Goal: Information Seeking & Learning: Learn about a topic

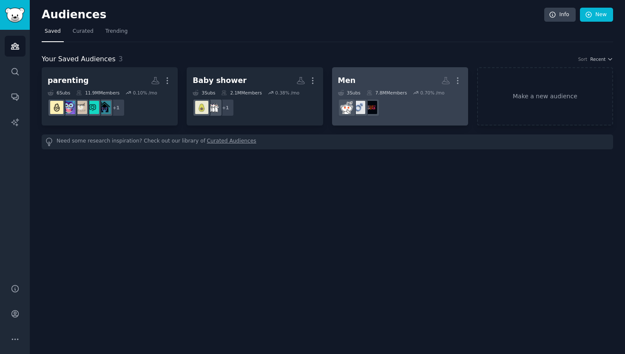
click at [402, 82] on h2 "Men More" at bounding box center [400, 80] width 124 height 15
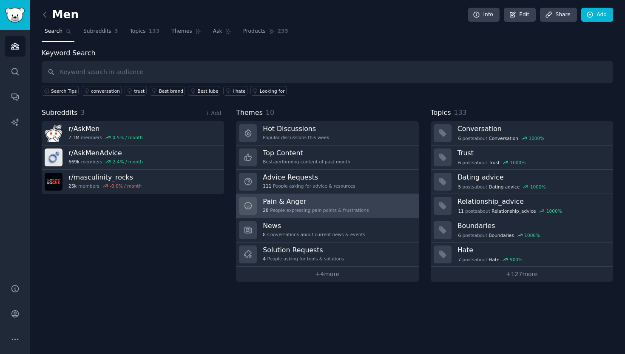
click at [311, 203] on h3 "Pain & Anger" at bounding box center [316, 201] width 106 height 9
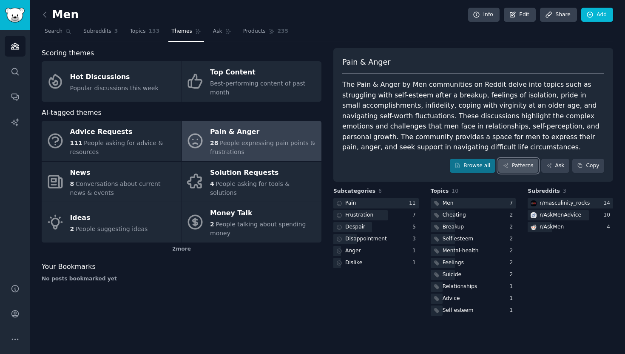
click at [522, 165] on link "Patterns" at bounding box center [519, 166] width 40 height 14
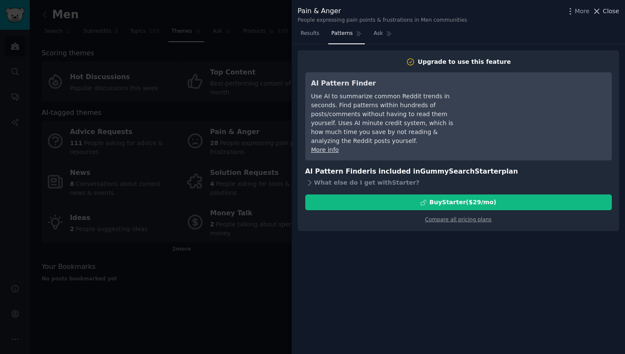
click at [614, 8] on span "Close" at bounding box center [611, 11] width 16 height 9
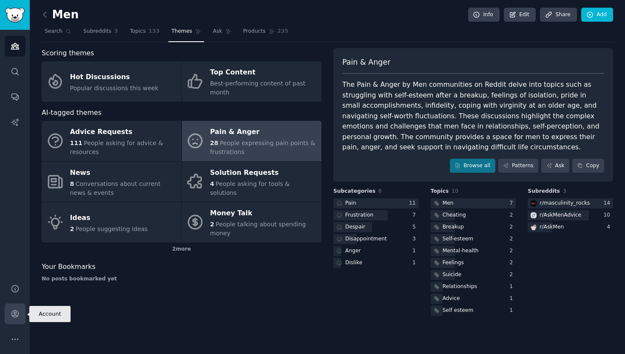
click at [15, 316] on icon "Sidebar" at bounding box center [15, 313] width 9 height 9
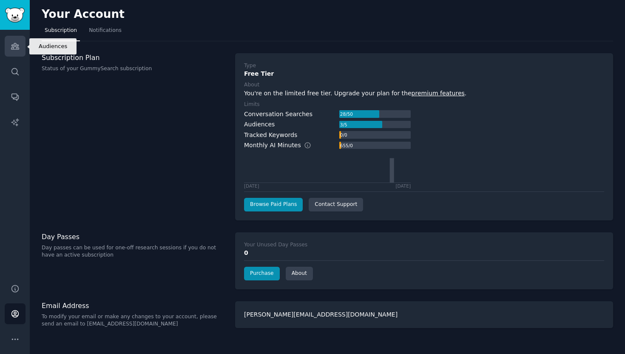
click at [21, 50] on link "Audiences" at bounding box center [15, 46] width 21 height 21
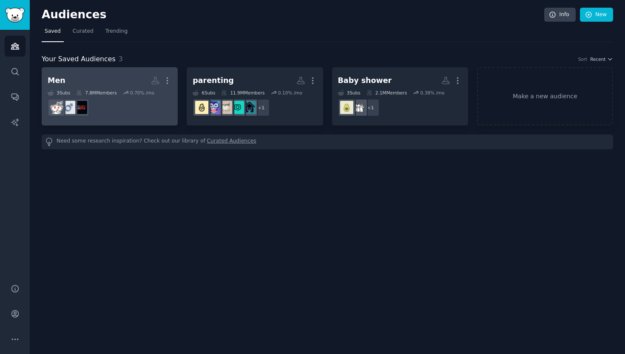
click at [100, 83] on h2 "Men More" at bounding box center [110, 80] width 124 height 15
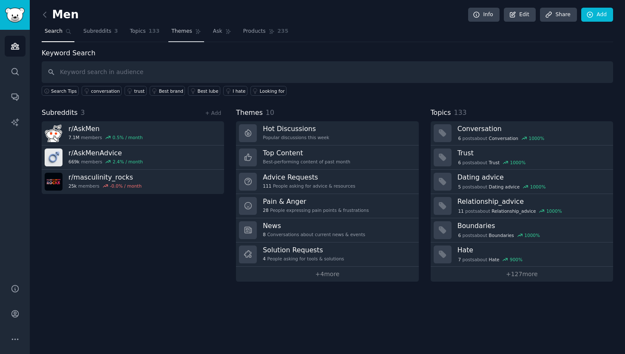
click at [187, 36] on link "Themes" at bounding box center [186, 33] width 36 height 17
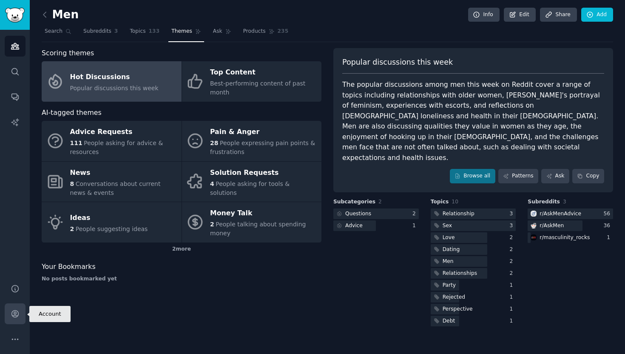
click at [12, 319] on link "Account" at bounding box center [15, 313] width 21 height 21
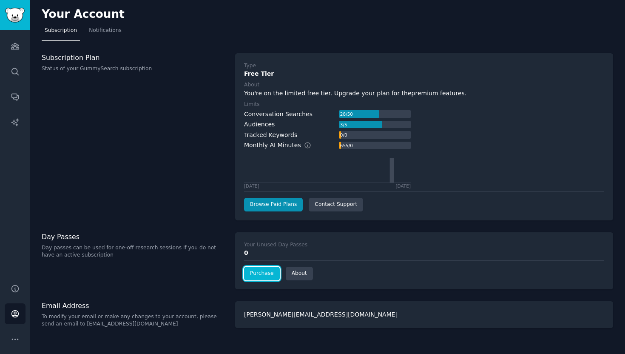
click at [254, 270] on link "Purchase" at bounding box center [262, 274] width 36 height 14
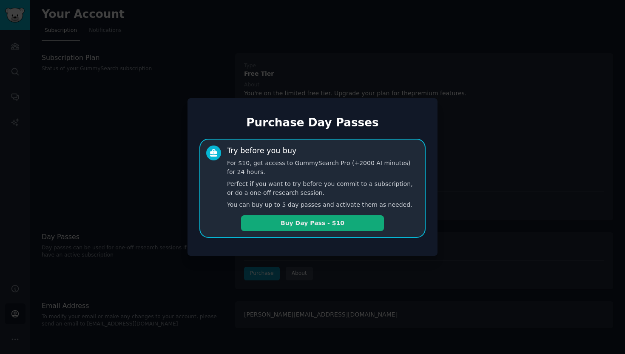
click at [295, 223] on button "Buy Day Pass - $10" at bounding box center [312, 223] width 143 height 16
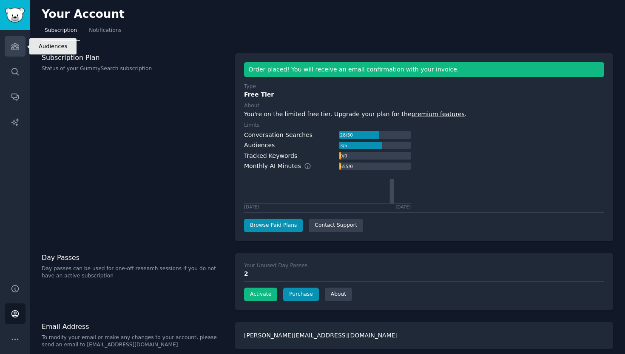
click at [19, 44] on link "Audiences" at bounding box center [15, 46] width 21 height 21
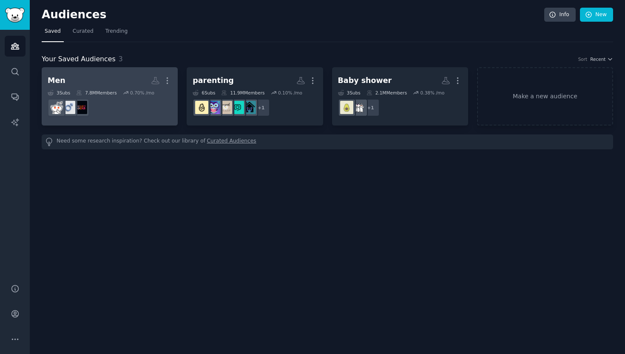
click at [134, 78] on h2 "Men Custom Audience More" at bounding box center [110, 80] width 124 height 15
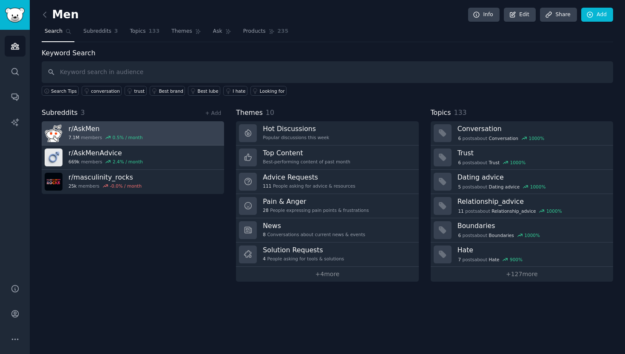
click at [147, 129] on link "r/ AskMen 7.1M members 0.5 % / month" at bounding box center [133, 133] width 183 height 24
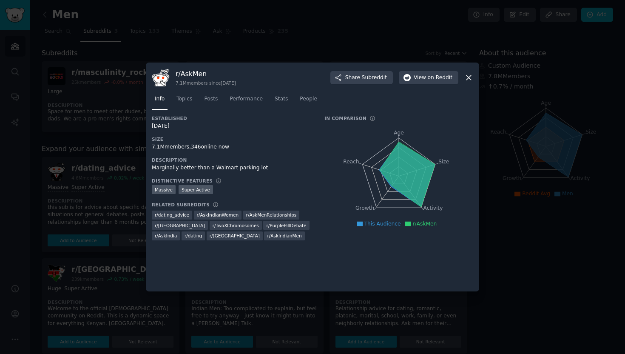
click at [469, 75] on icon at bounding box center [469, 77] width 9 height 9
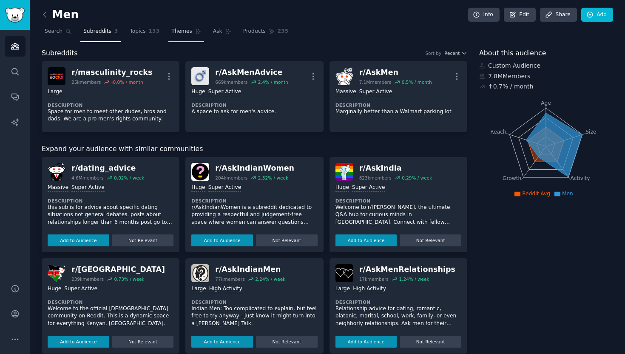
click at [174, 31] on span "Themes" at bounding box center [181, 32] width 21 height 8
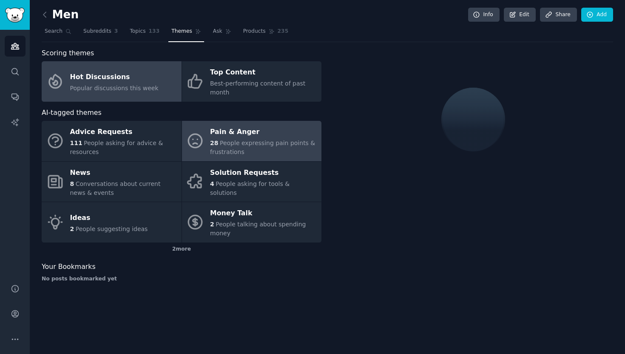
click at [233, 149] on span "People expressing pain points & frustrations" at bounding box center [262, 148] width 105 height 16
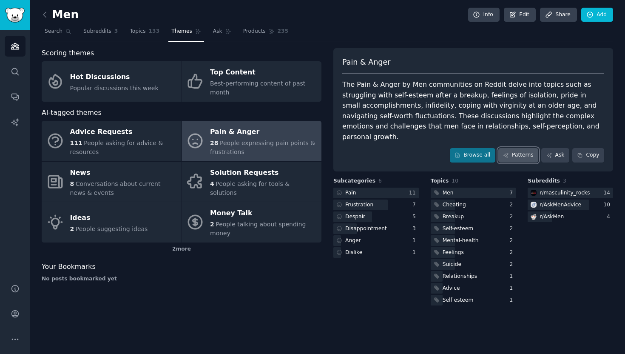
click at [518, 148] on link "Patterns" at bounding box center [519, 155] width 40 height 14
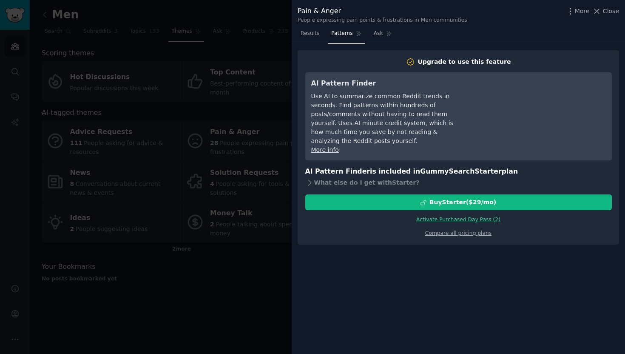
click at [462, 217] on link "Activate Purchased Day Pass ( 2 )" at bounding box center [459, 220] width 84 height 6
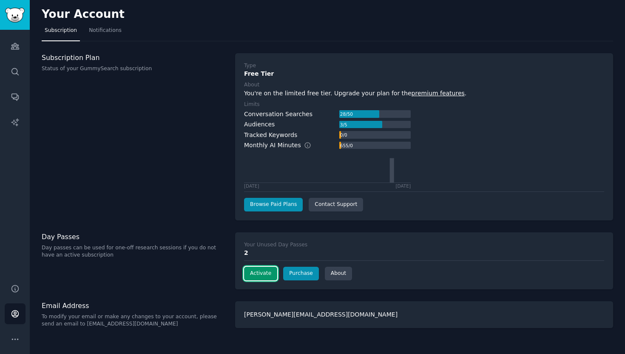
click at [269, 267] on button "Activate" at bounding box center [260, 274] width 33 height 14
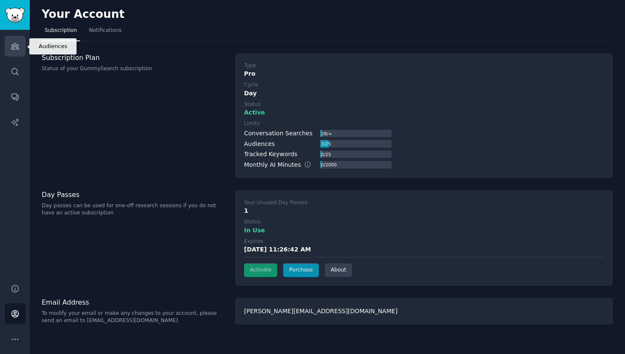
click at [18, 42] on icon "Sidebar" at bounding box center [15, 46] width 9 height 9
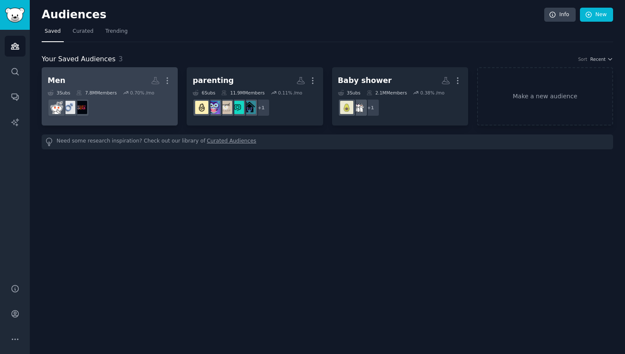
click at [97, 79] on h2 "Men More" at bounding box center [110, 80] width 124 height 15
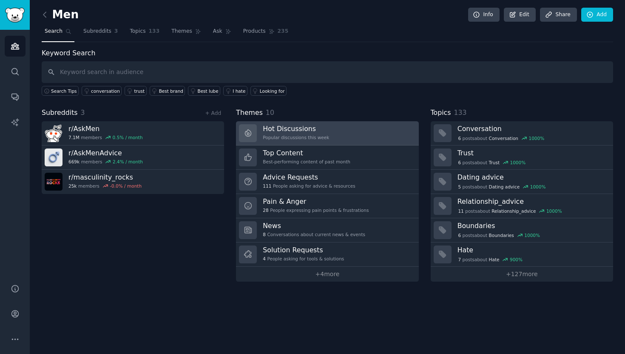
click at [319, 128] on h3 "Hot Discussions" at bounding box center [296, 128] width 66 height 9
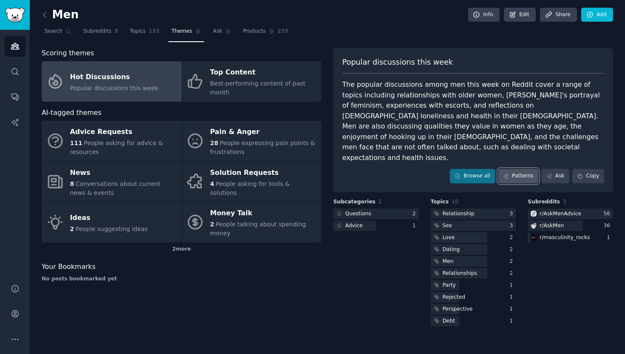
click at [525, 169] on link "Patterns" at bounding box center [519, 176] width 40 height 14
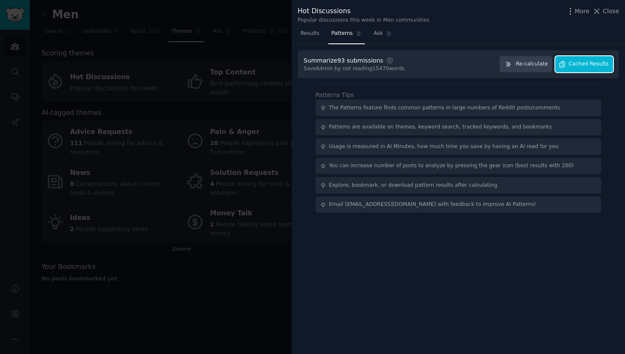
click at [578, 68] on button "Cached Results" at bounding box center [585, 64] width 58 height 17
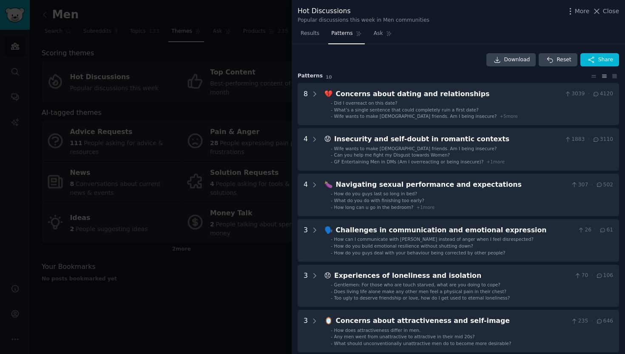
click at [263, 291] on div at bounding box center [312, 177] width 625 height 354
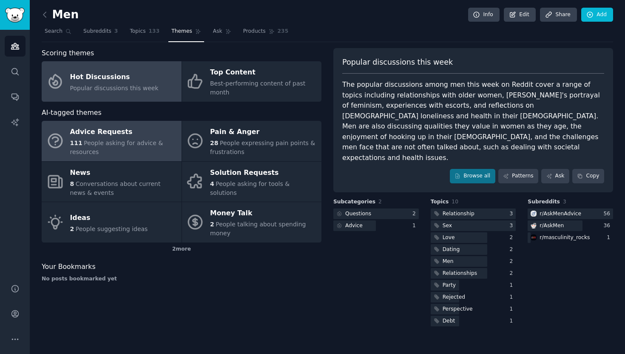
click at [148, 149] on div "111 People asking for advice & resources" at bounding box center [123, 148] width 107 height 18
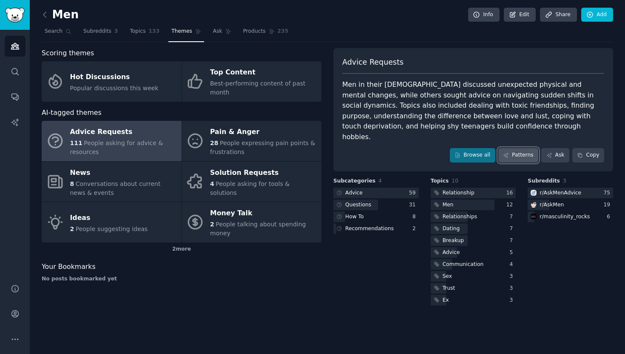
click at [517, 148] on link "Patterns" at bounding box center [519, 155] width 40 height 14
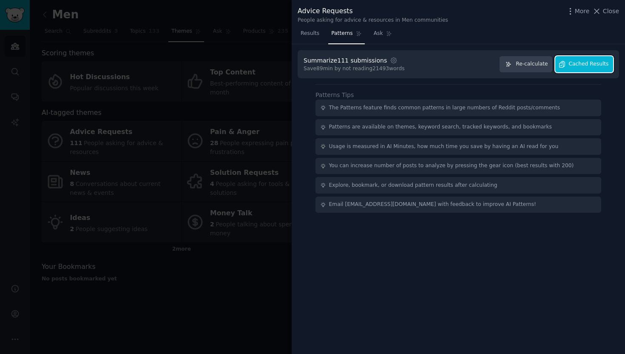
click at [585, 67] on span "Cached Results" at bounding box center [589, 64] width 40 height 8
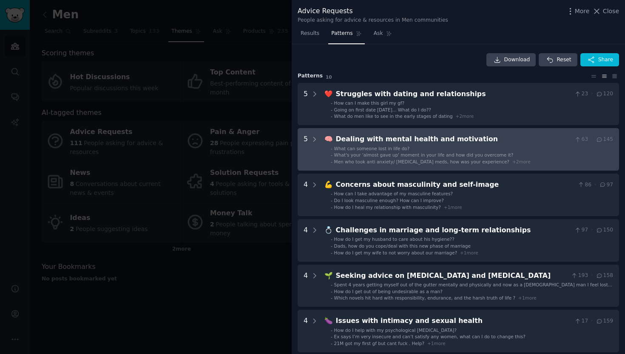
click at [323, 147] on motivation "5 🧠 Dealing with mental health and motivation 63 · 145 - What can someone lost …" at bounding box center [459, 149] width 322 height 43
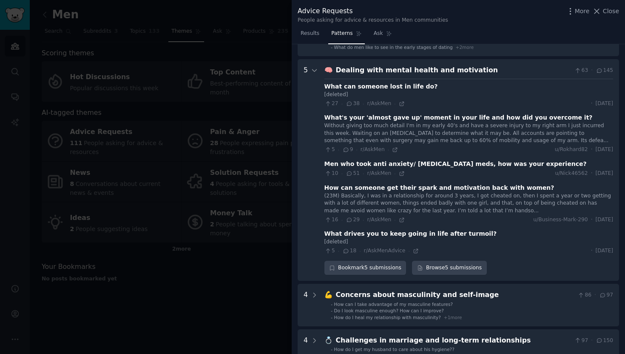
scroll to position [84, 0]
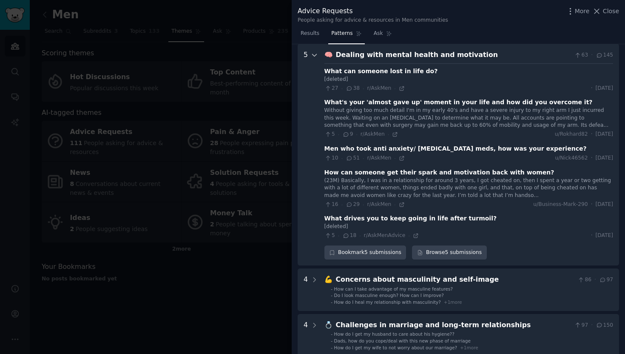
click at [316, 53] on icon at bounding box center [315, 55] width 8 height 8
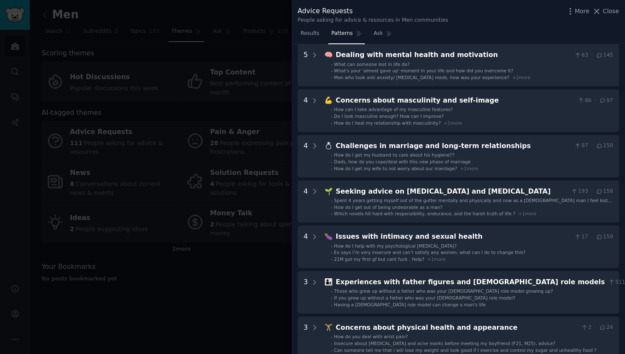
click at [270, 57] on div at bounding box center [312, 177] width 625 height 354
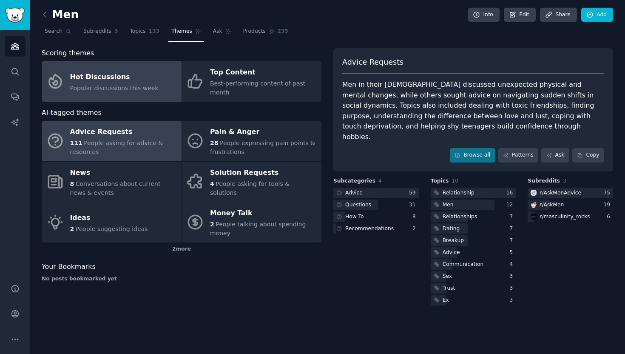
click at [137, 85] on span "Popular discussions this week" at bounding box center [114, 88] width 88 height 7
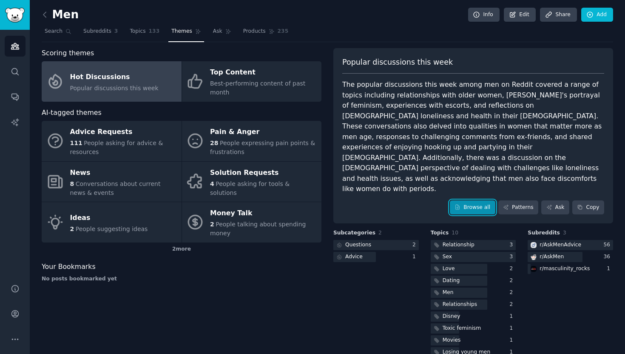
click at [472, 200] on link "Browse all" at bounding box center [473, 207] width 46 height 14
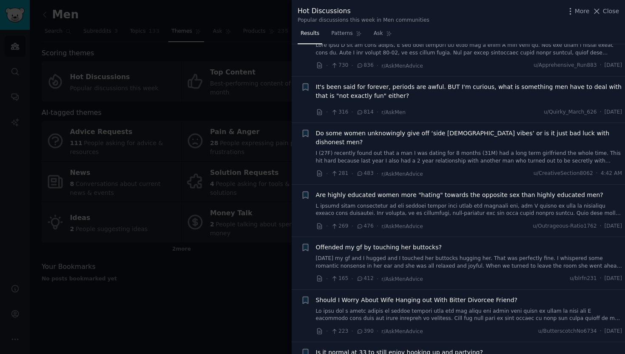
scroll to position [37, 0]
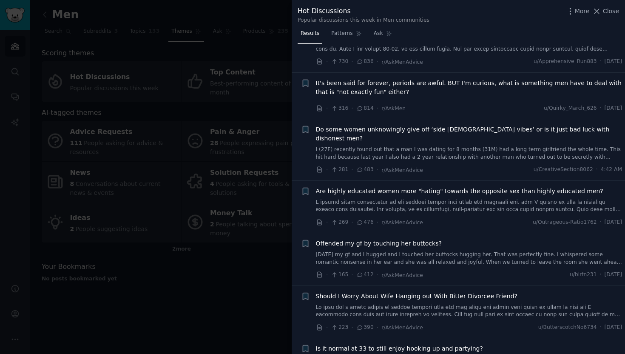
click at [376, 90] on span "It's been said for forever, periods are awful. BUT I'm curious, what is somethi…" at bounding box center [469, 88] width 307 height 18
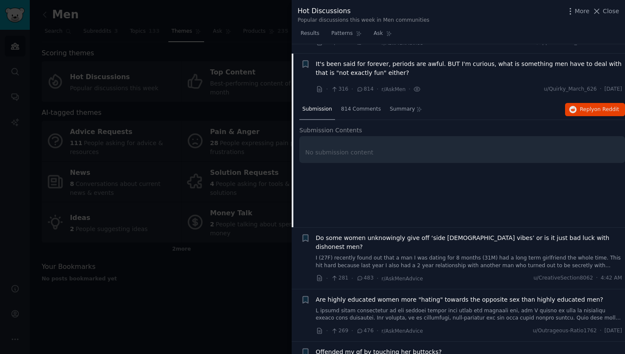
scroll to position [66, 0]
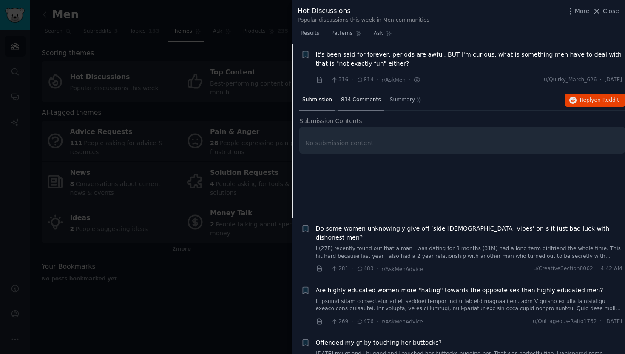
click at [369, 100] on span "814 Comments" at bounding box center [361, 100] width 40 height 8
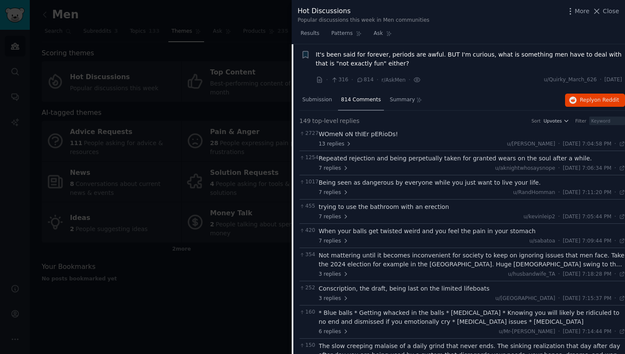
click at [263, 255] on div at bounding box center [312, 177] width 625 height 354
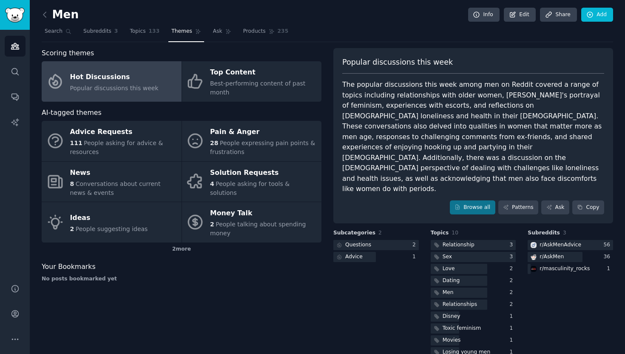
click at [380, 151] on div "The popular discussions this week among men on Reddit covered a range of topics…" at bounding box center [473, 137] width 262 height 115
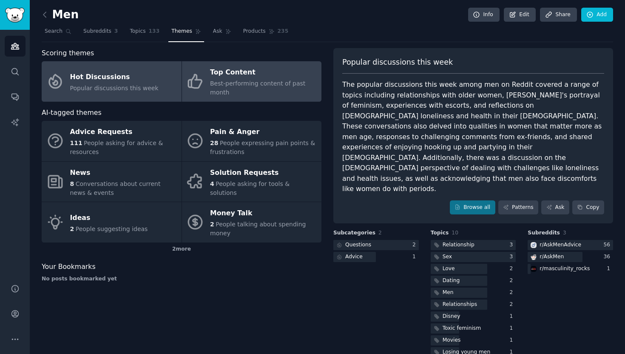
click at [242, 96] on div "Best-performing content of past month" at bounding box center [263, 88] width 107 height 18
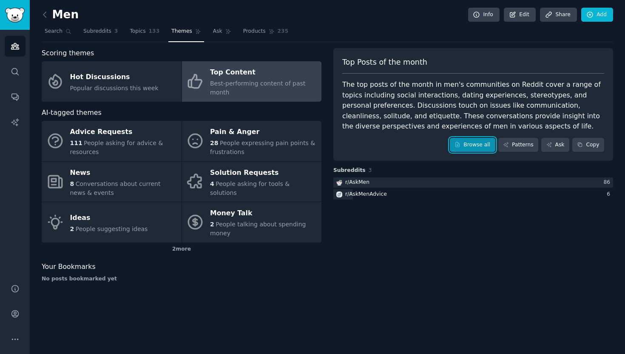
click at [475, 142] on link "Browse all" at bounding box center [473, 145] width 46 height 14
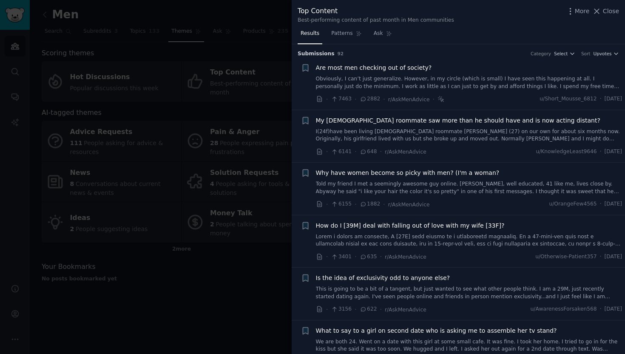
click at [447, 82] on link "Obviously, I can’t just generalize. However, in my circle (which is small) I ha…" at bounding box center [469, 82] width 307 height 15
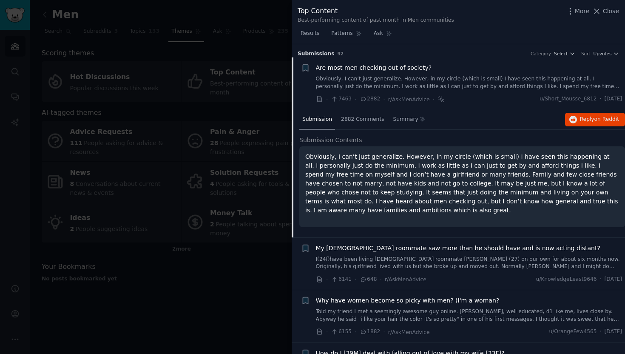
scroll to position [13, 0]
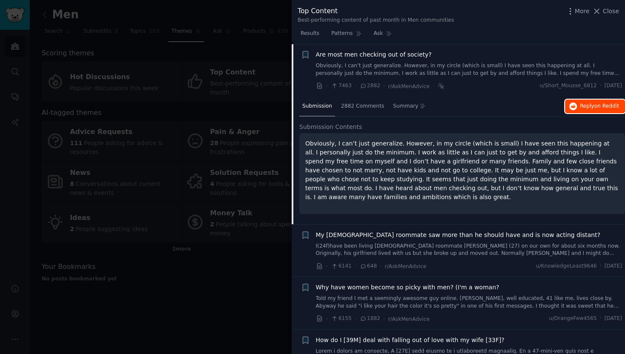
click at [585, 108] on span "Reply on Reddit" at bounding box center [599, 107] width 39 height 8
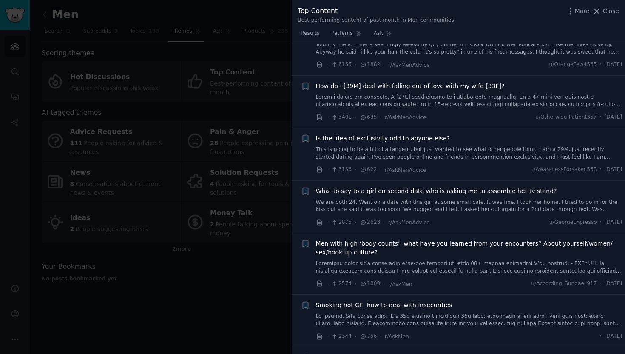
scroll to position [270, 0]
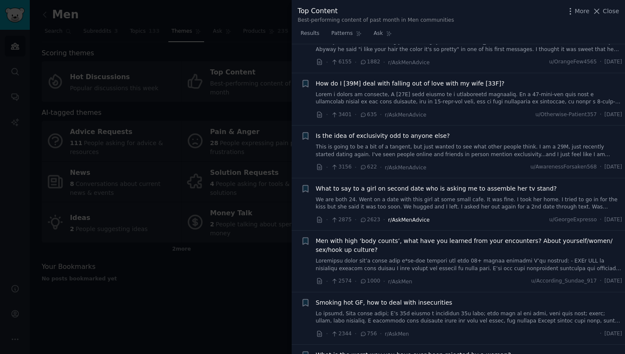
click at [411, 220] on span "r/AskMenAdvice" at bounding box center [409, 220] width 42 height 6
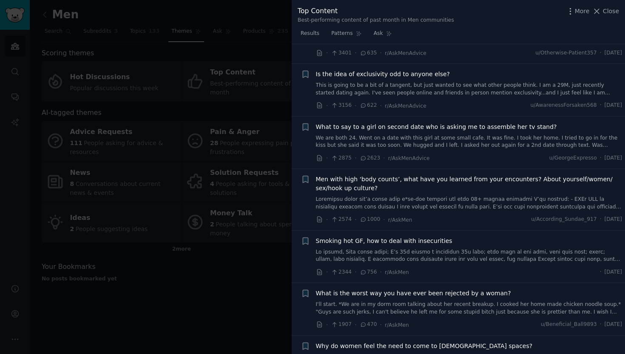
scroll to position [334, 0]
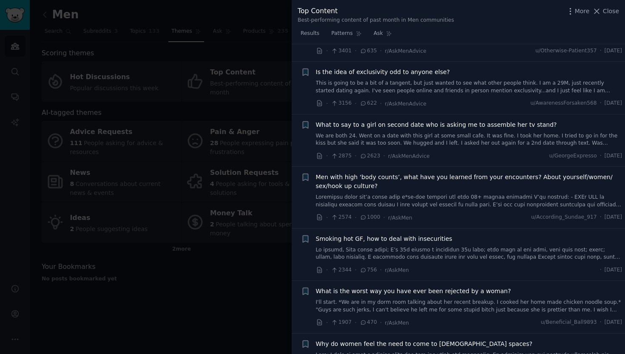
click at [276, 245] on div at bounding box center [312, 177] width 625 height 354
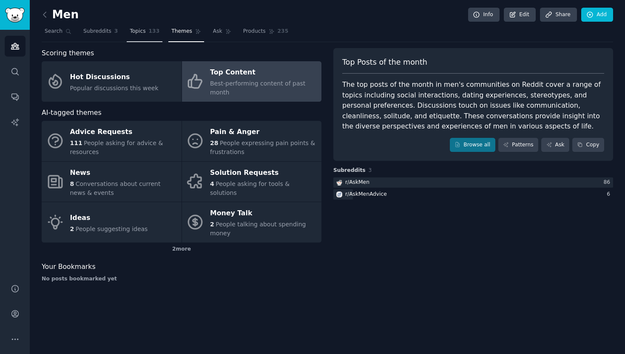
click at [148, 33] on link "Topics 133" at bounding box center [145, 33] width 36 height 17
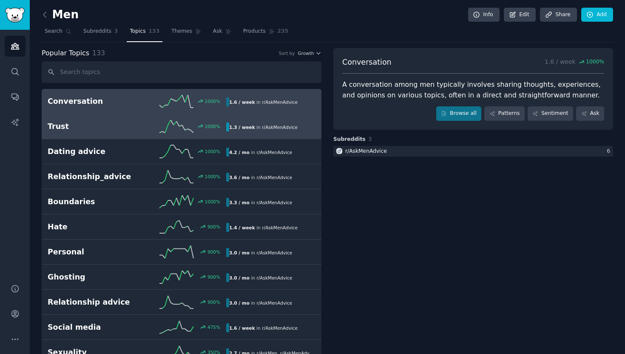
click at [135, 124] on h2 "Trust" at bounding box center [92, 126] width 89 height 11
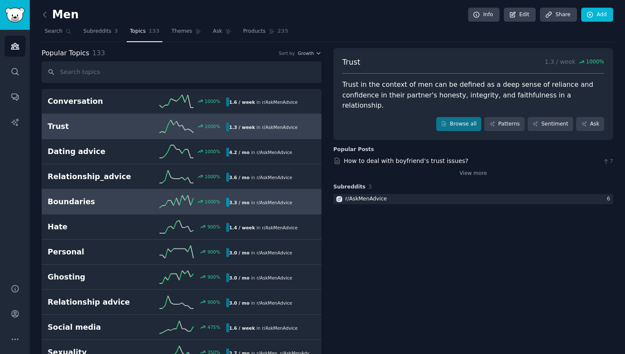
click at [130, 207] on div "Boundaries 1000 % 3.3 / mo in r/ AskMenAdvice" at bounding box center [182, 201] width 268 height 13
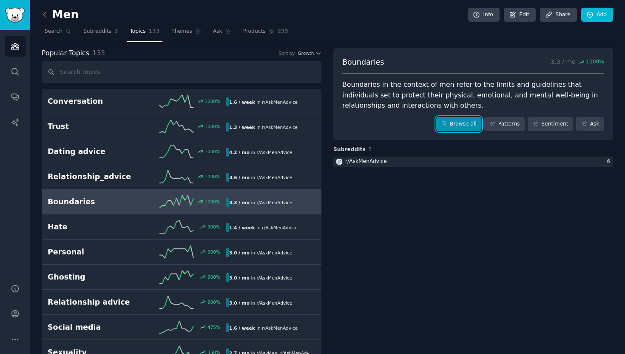
click at [460, 125] on link "Browse all" at bounding box center [460, 124] width 46 height 14
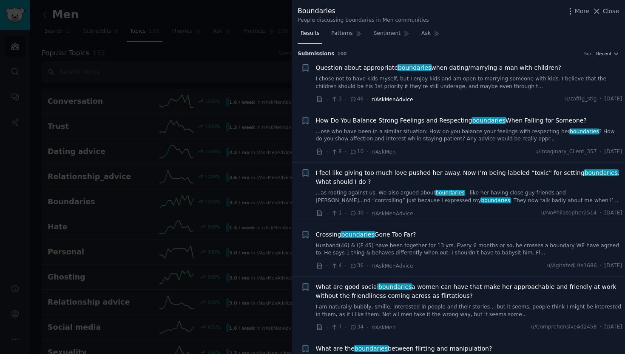
click at [395, 101] on span "r/AskMenAdvice" at bounding box center [393, 100] width 42 height 6
click at [271, 74] on div at bounding box center [312, 177] width 625 height 354
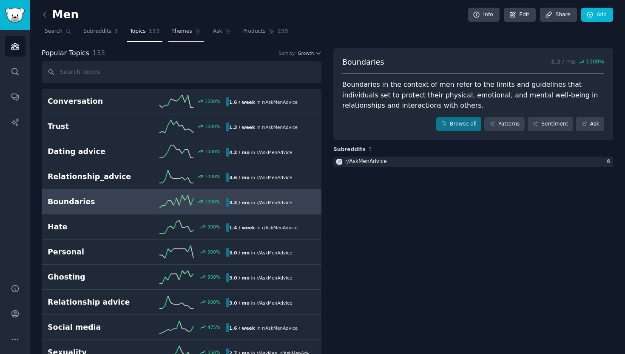
click at [168, 37] on link "Themes" at bounding box center [186, 33] width 36 height 17
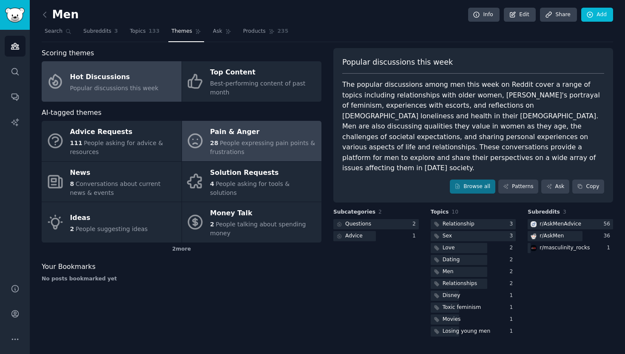
click at [235, 130] on div "Pain & Anger" at bounding box center [263, 133] width 107 height 14
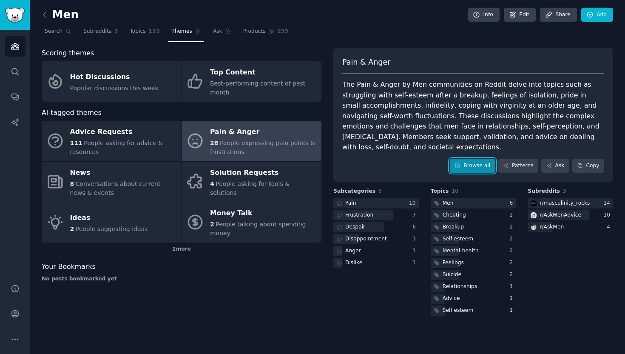
click at [464, 159] on link "Browse all" at bounding box center [473, 166] width 46 height 14
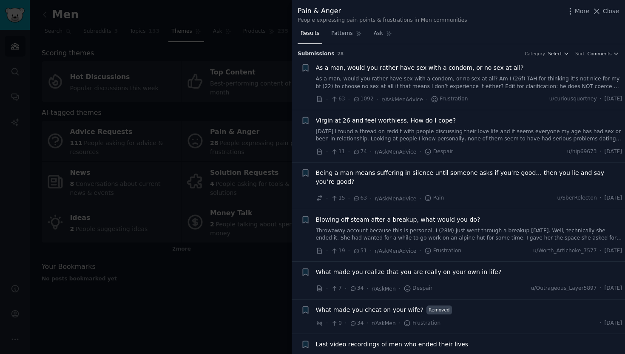
click at [246, 262] on div at bounding box center [312, 177] width 625 height 354
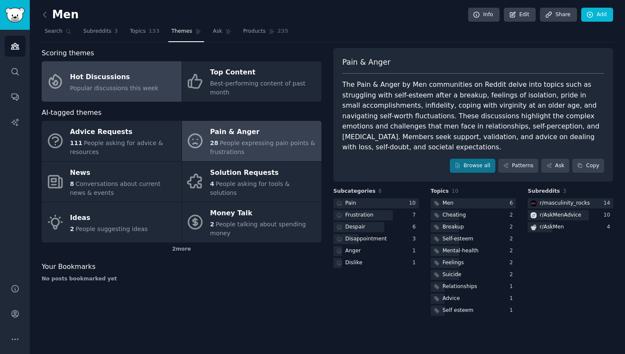
click at [103, 84] on div "Popular discussions this week" at bounding box center [114, 88] width 88 height 9
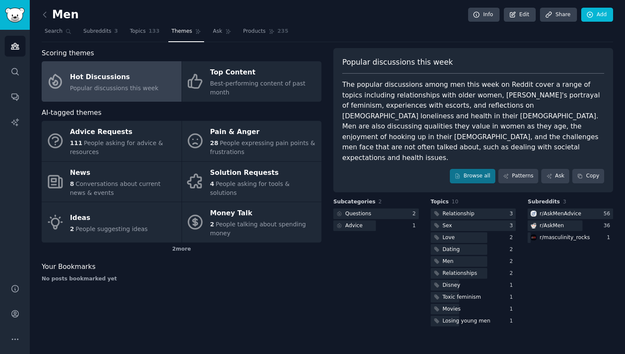
click at [325, 112] on div "Scoring themes Hot Discussions Popular discussions this week Top Content Best-p…" at bounding box center [328, 188] width 572 height 280
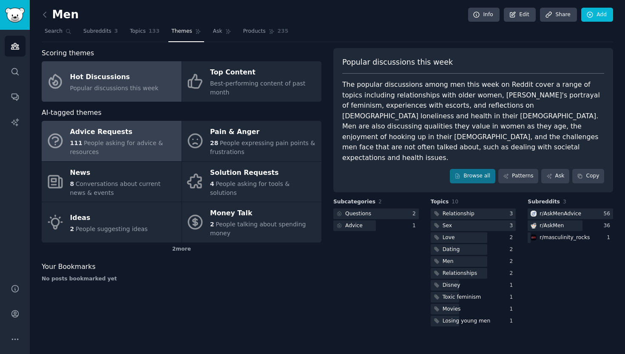
click at [161, 137] on div "Advice Requests" at bounding box center [123, 133] width 107 height 14
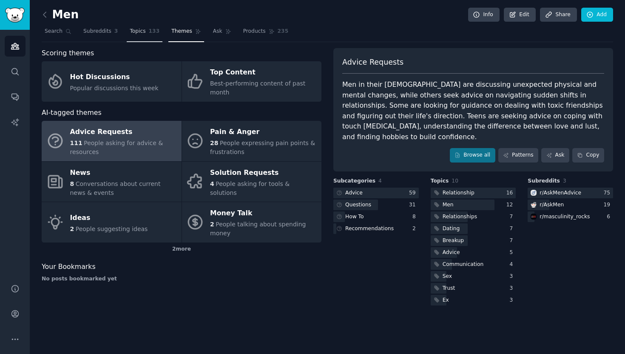
click at [138, 33] on span "Topics" at bounding box center [138, 32] width 16 height 8
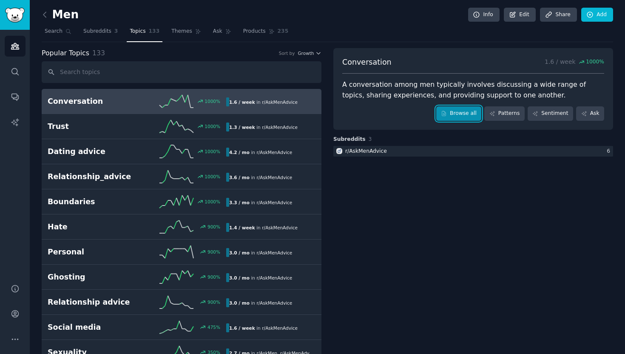
click at [463, 116] on link "Browse all" at bounding box center [460, 113] width 46 height 14
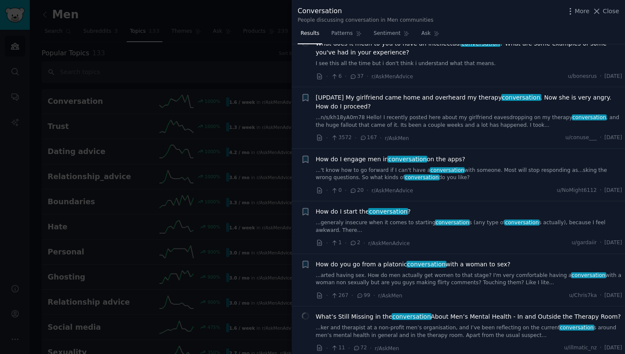
scroll to position [343, 0]
click at [265, 69] on div at bounding box center [312, 177] width 625 height 354
